Goal: Find specific page/section: Find specific page/section

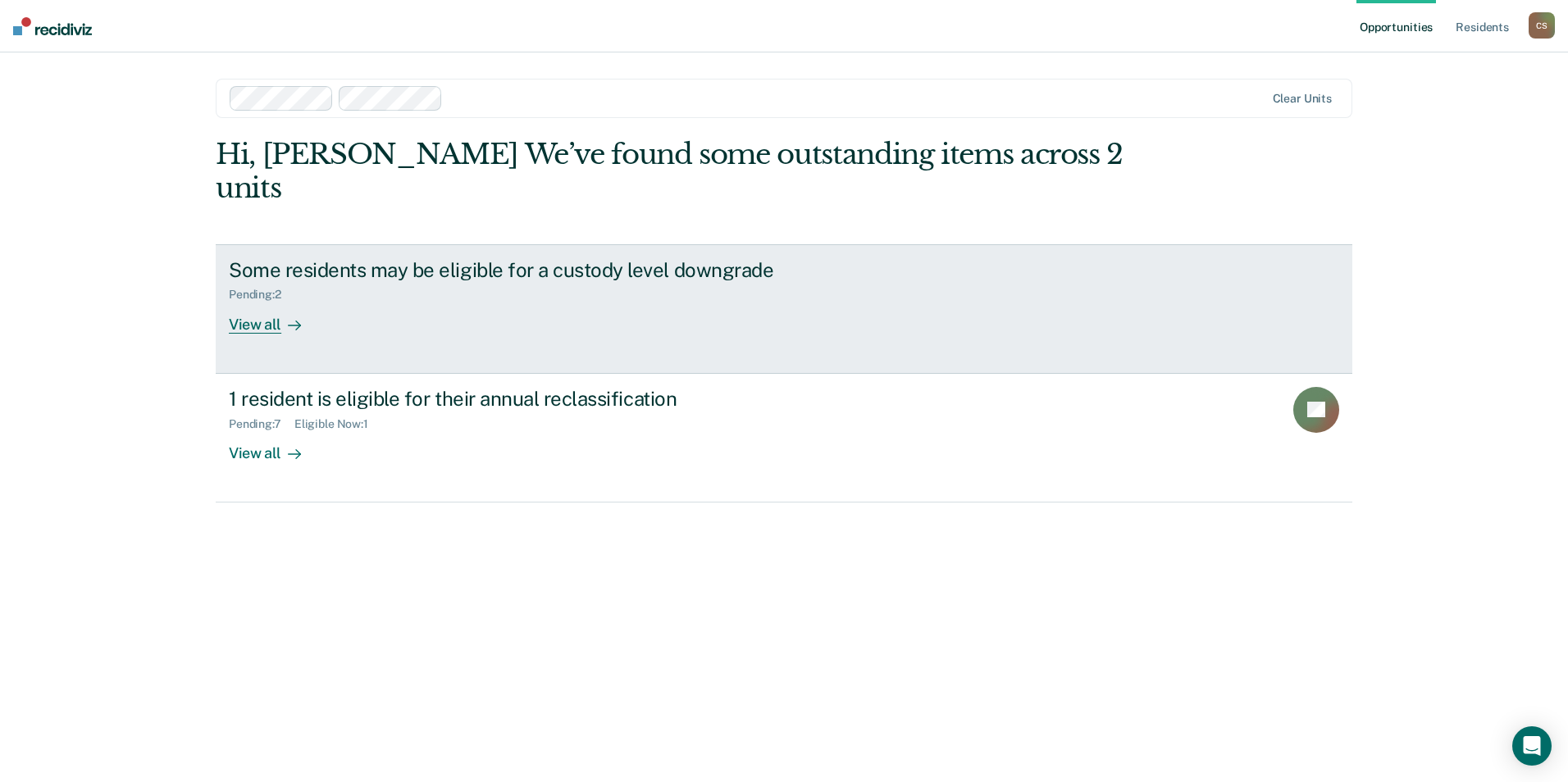
click at [605, 308] on link "Some residents may be eligible for a custody level downgrade Pending : 2 View a…" at bounding box center [784, 309] width 1137 height 130
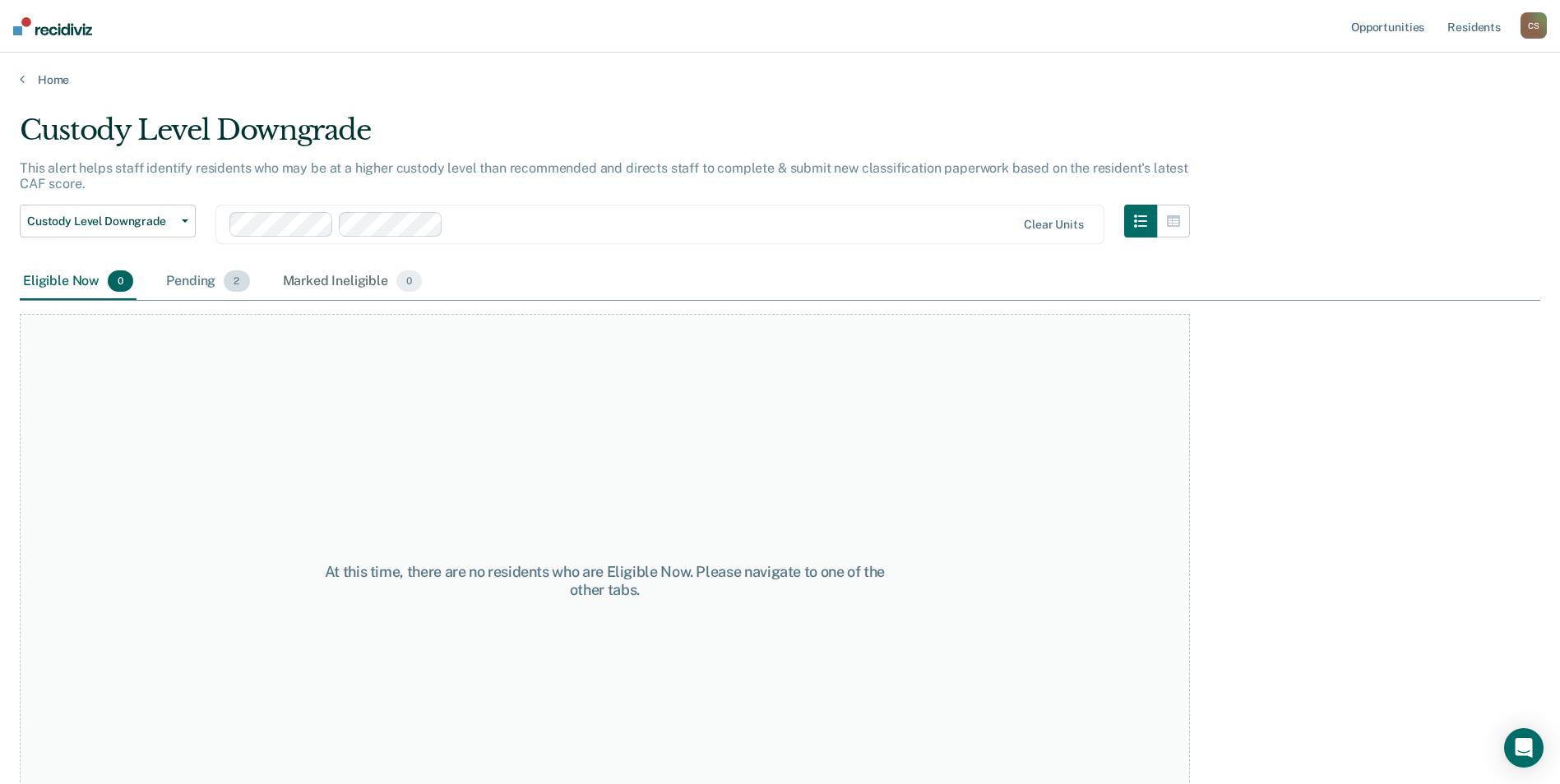
click at [214, 278] on div "Pending 2" at bounding box center [208, 283] width 90 height 37
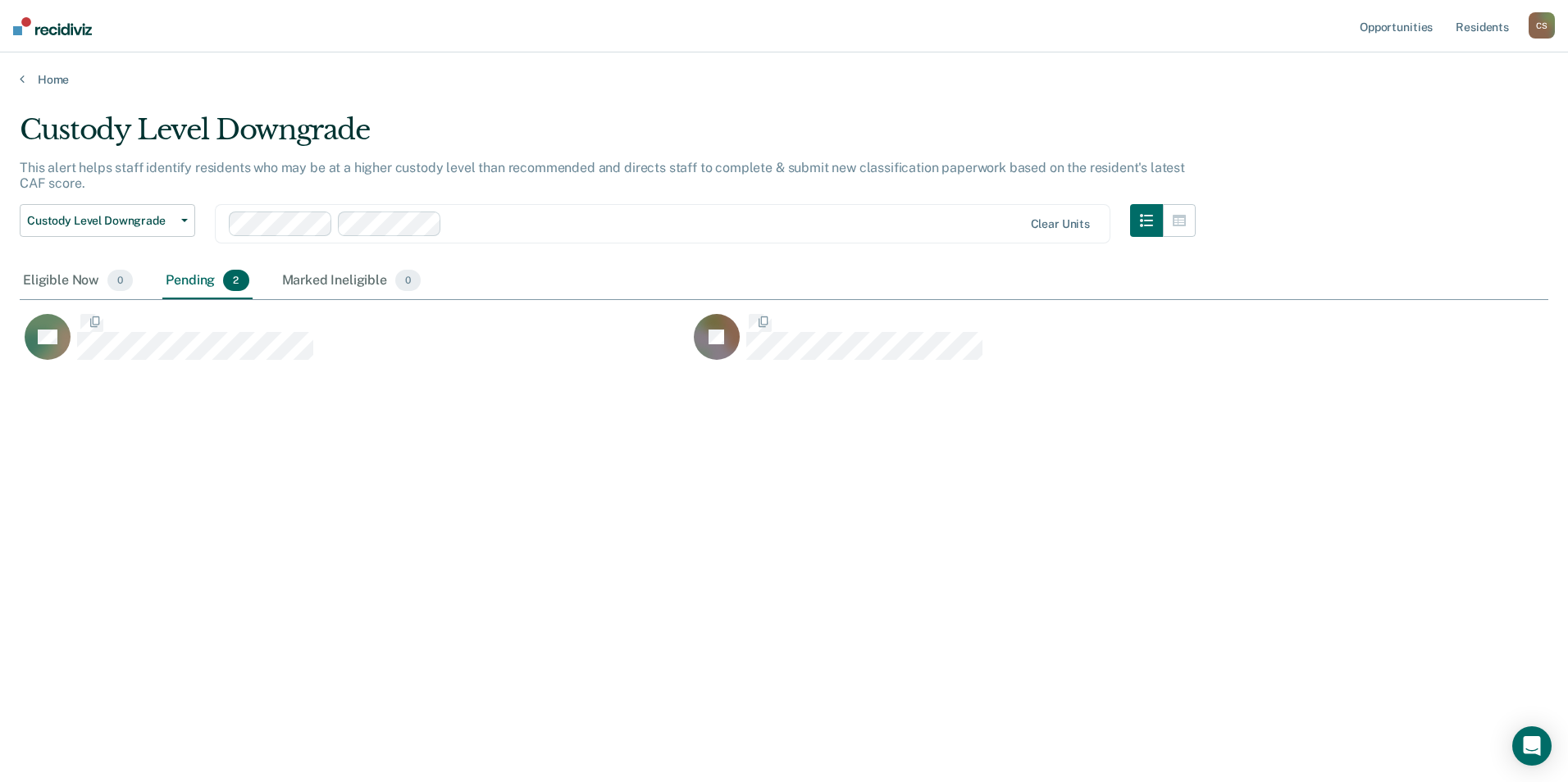
scroll to position [534, 1517]
click at [53, 83] on link "Home" at bounding box center [784, 79] width 1529 height 15
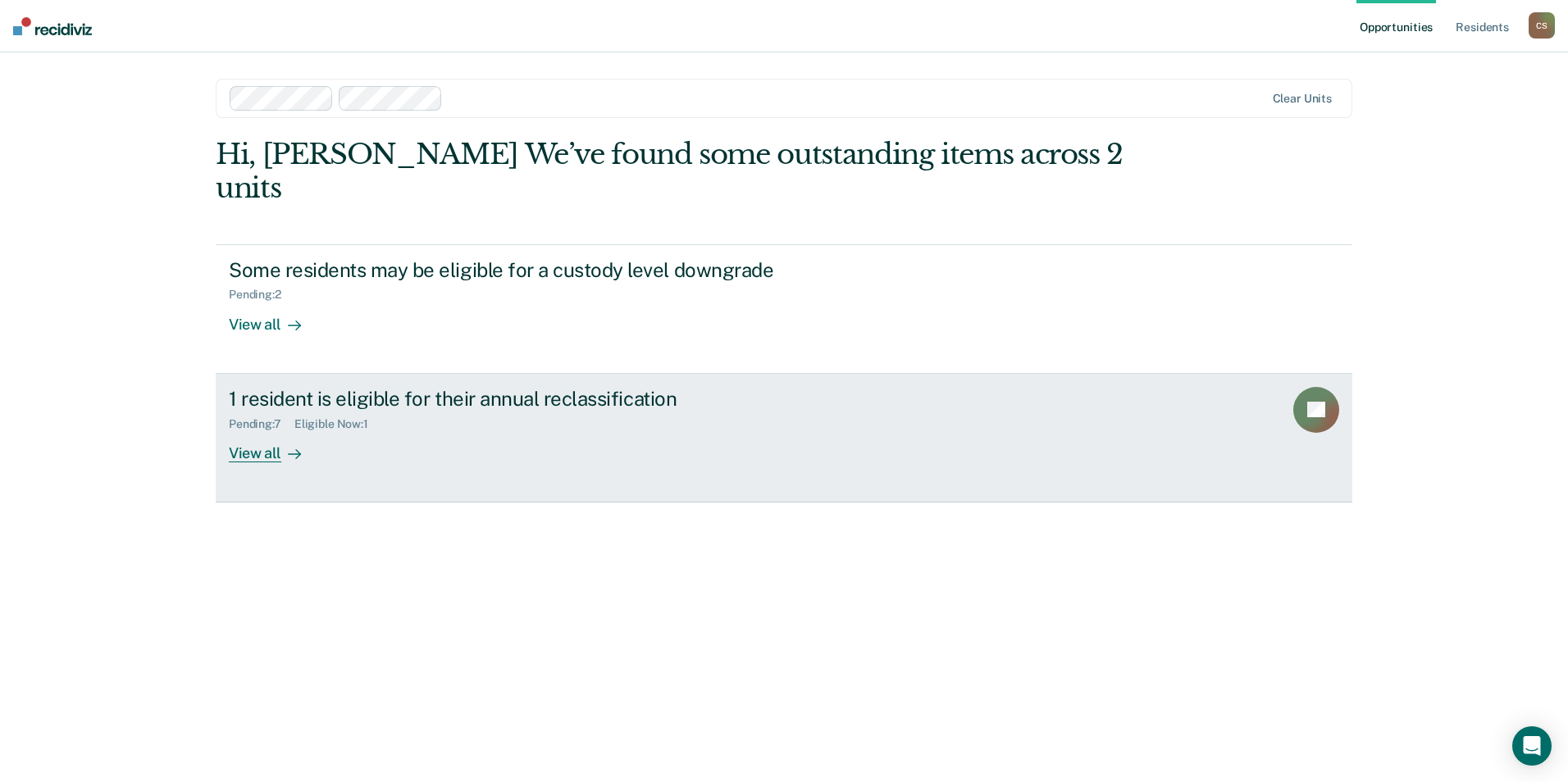
click at [350, 442] on link "1 resident is eligible for their annual reclassification Pending : 7 Eligible N…" at bounding box center [784, 438] width 1137 height 129
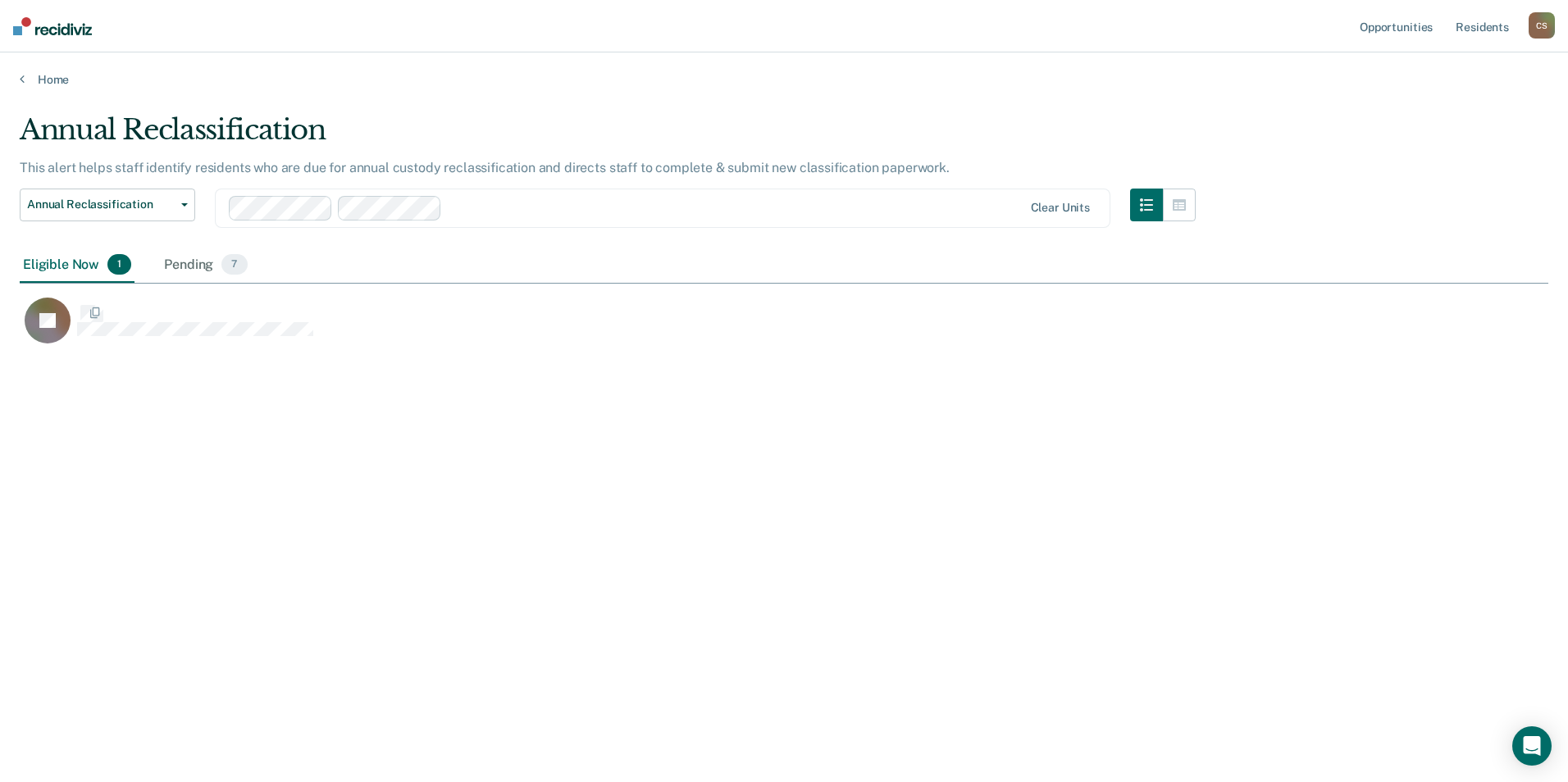
scroll to position [534, 1517]
click at [185, 262] on div "Pending 7" at bounding box center [205, 266] width 89 height 36
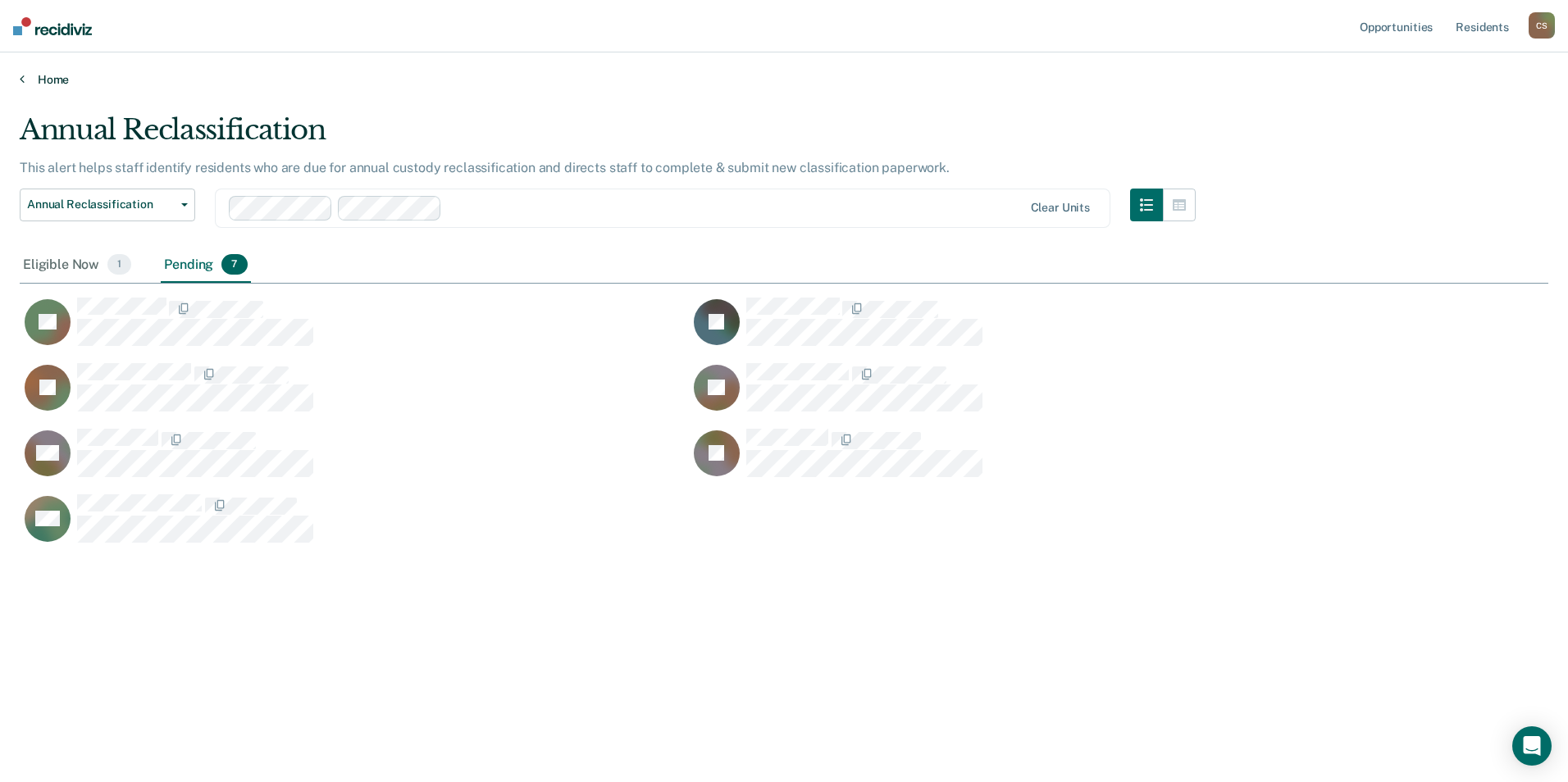
click at [45, 74] on link "Home" at bounding box center [784, 79] width 1529 height 15
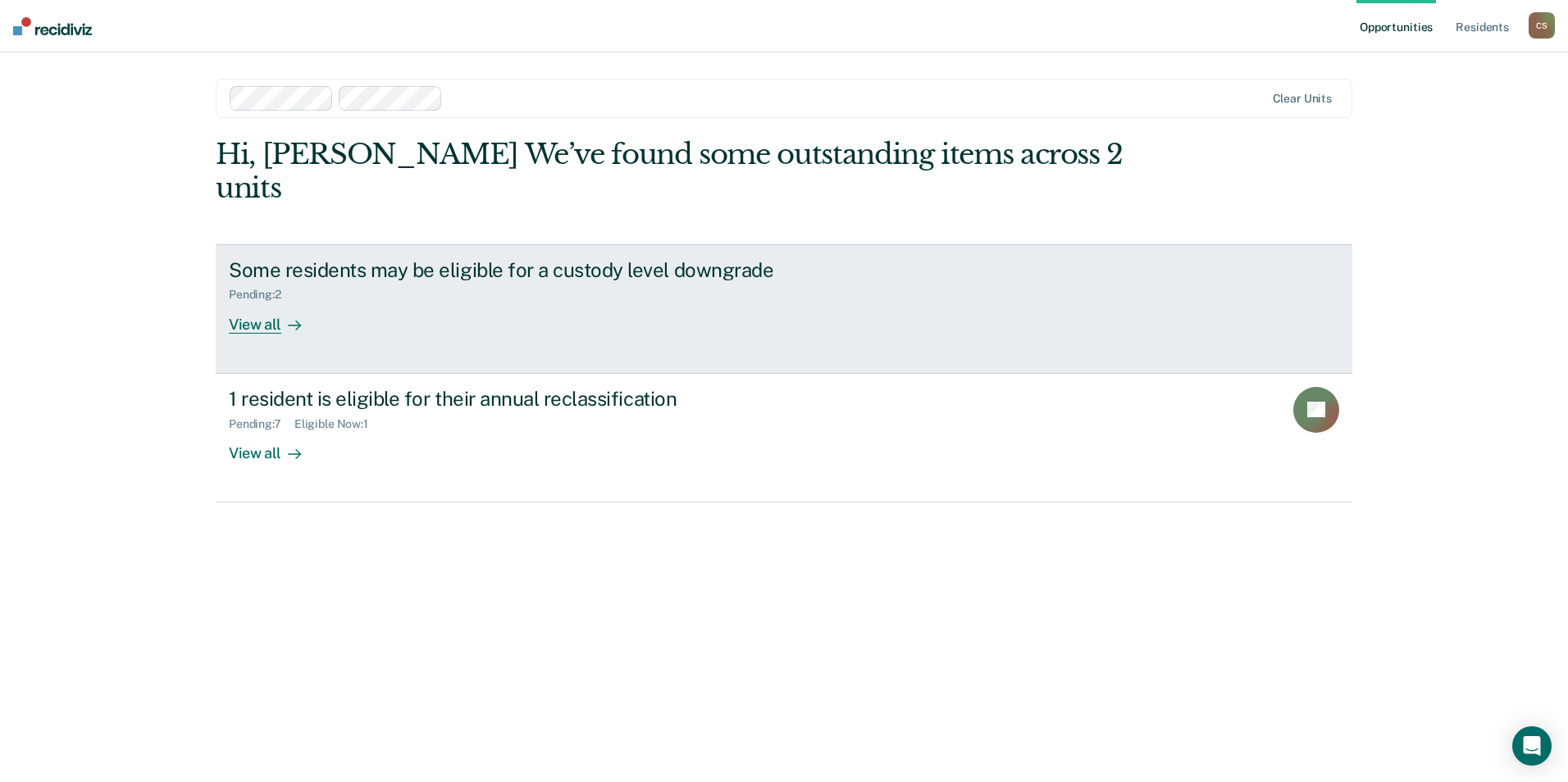
click at [270, 302] on div "View all" at bounding box center [275, 318] width 92 height 32
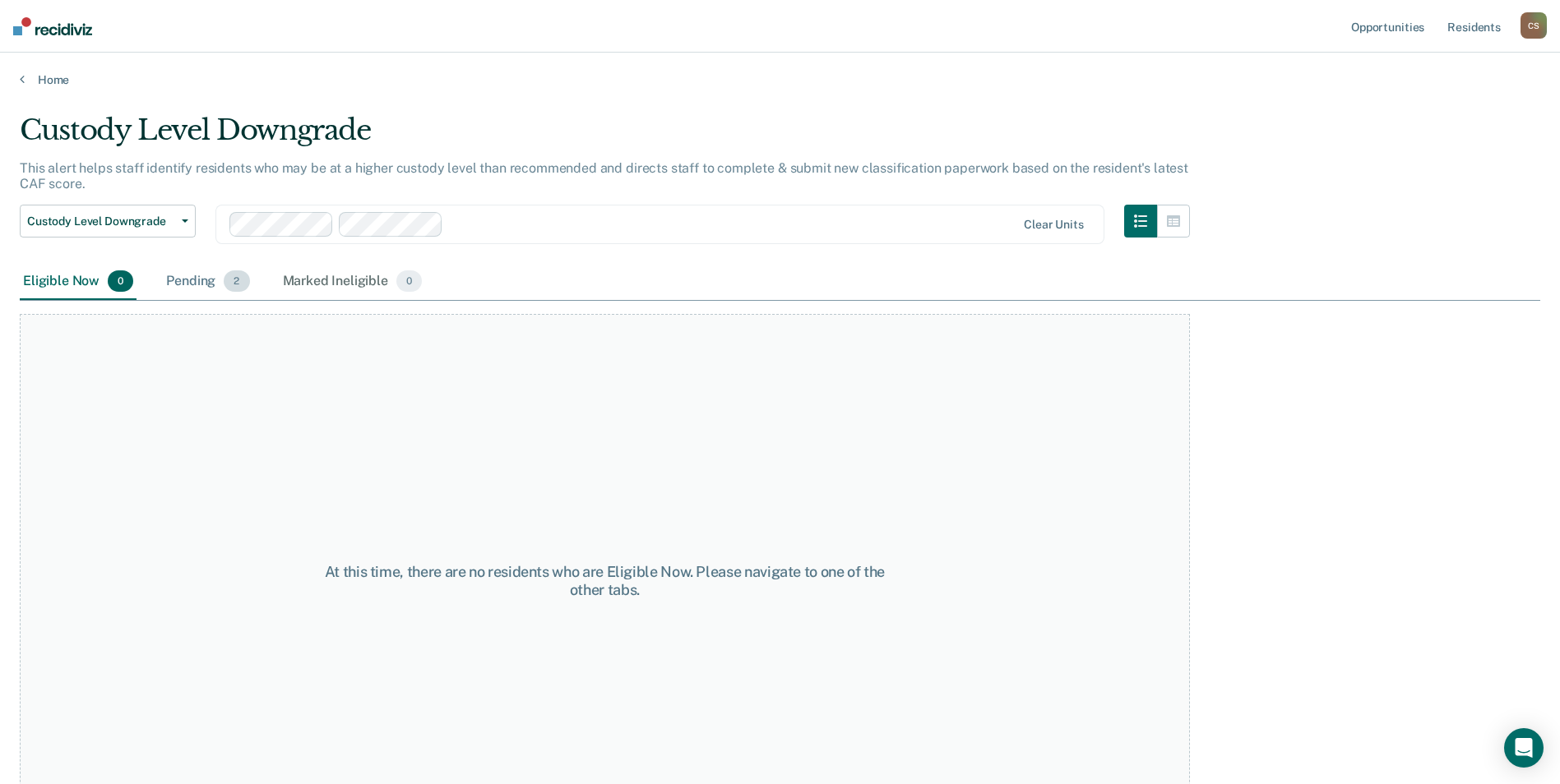
click at [215, 278] on div "Pending 2" at bounding box center [208, 283] width 90 height 37
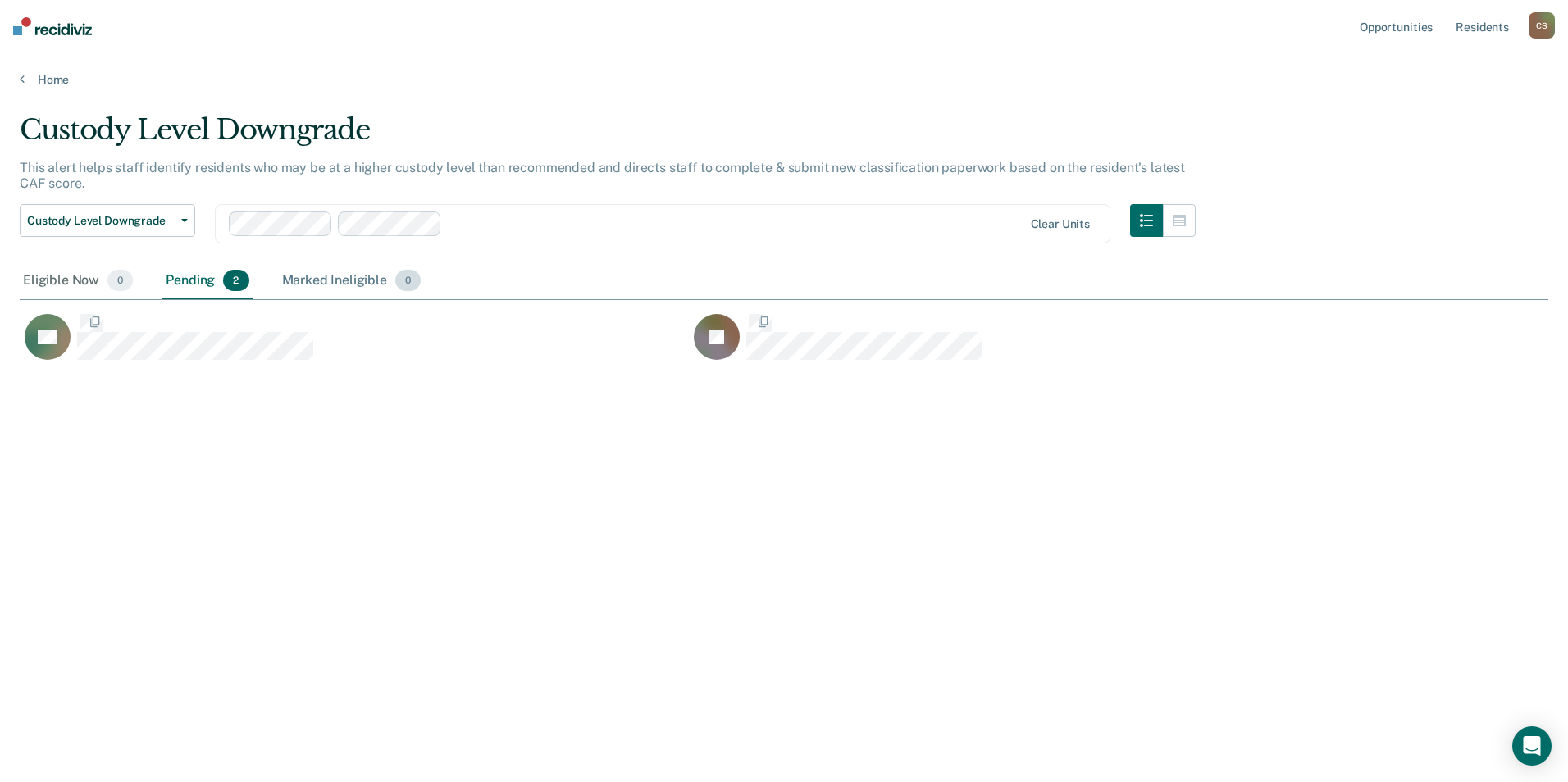
scroll to position [534, 1517]
click at [60, 73] on link "Home" at bounding box center [784, 79] width 1529 height 15
